Goal: Browse casually

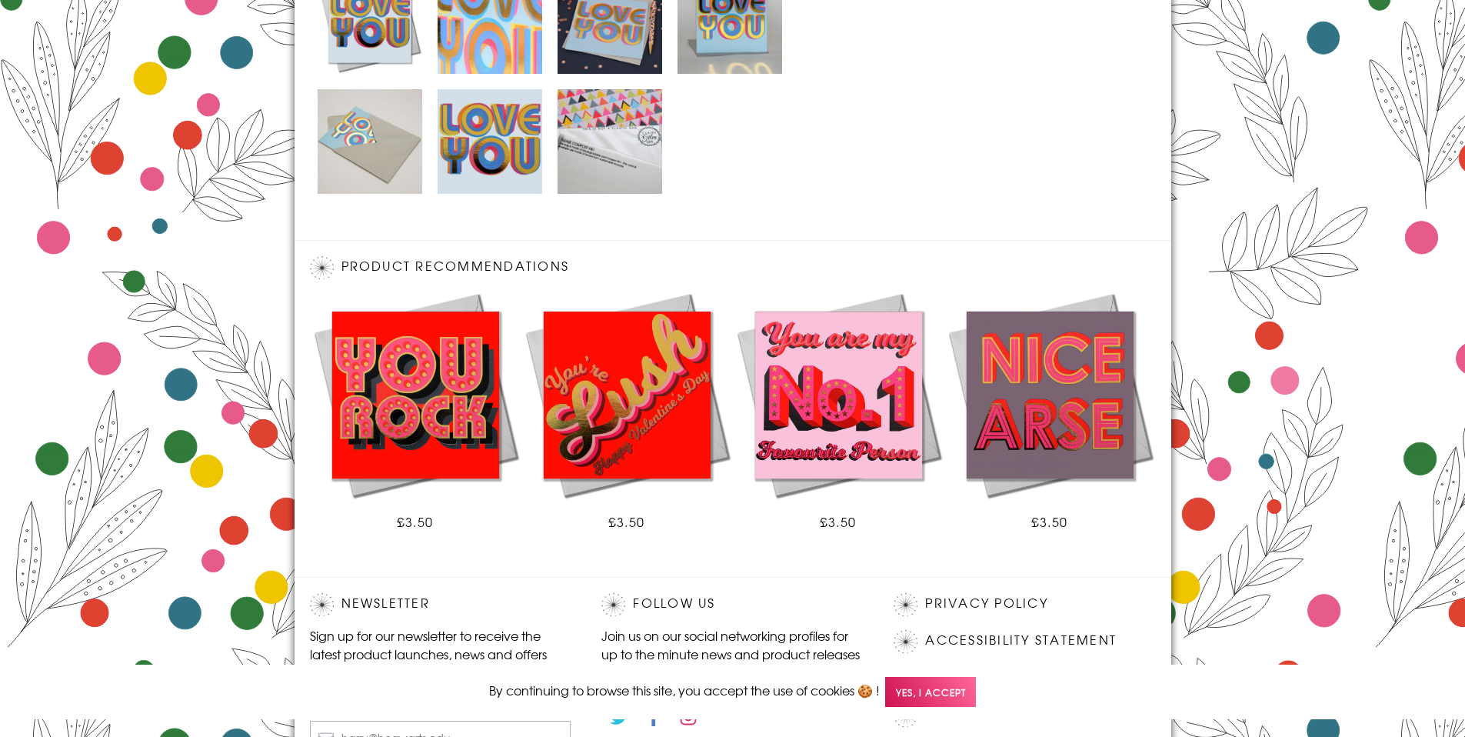
scroll to position [970, 0]
